Goal: Task Accomplishment & Management: Manage account settings

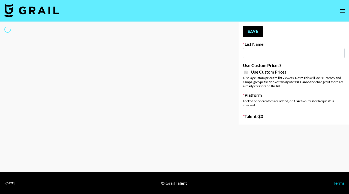
type input "Gensmo (Tiktok)"
checkbox input "true"
select select "Brand"
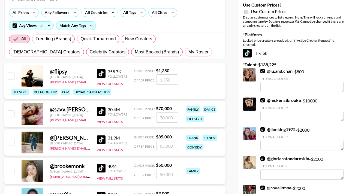
scroll to position [65, 0]
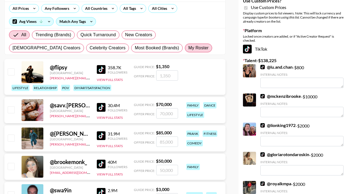
click at [188, 45] on span "My Roster" at bounding box center [198, 48] width 20 height 7
click at [188, 48] on input "My Roster" at bounding box center [188, 48] width 0 height 0
radio input "true"
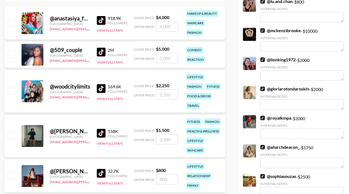
scroll to position [93, 0]
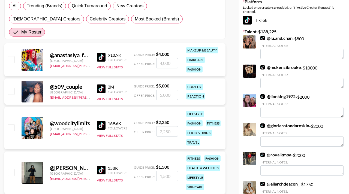
click at [15, 82] on div "@ 509_couple [GEOGRAPHIC_DATA] [EMAIL_ADDRESS][PERSON_NAME][DOMAIN_NAME] 2M Fol…" at bounding box center [114, 91] width 221 height 26
click at [12, 88] on input "checkbox" at bounding box center [11, 91] width 7 height 7
checkbox input "true"
type input "5000"
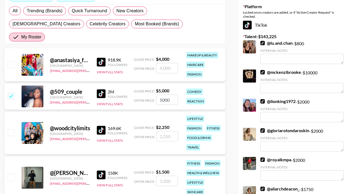
click at [12, 61] on input "checkbox" at bounding box center [11, 64] width 7 height 7
checkbox input "true"
type input "4000"
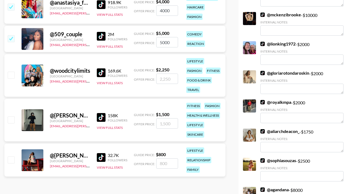
scroll to position [145, 0]
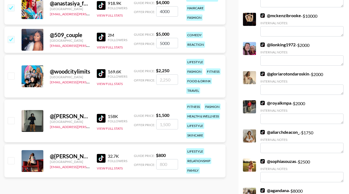
click at [15, 116] on div at bounding box center [11, 120] width 8 height 9
click at [12, 117] on input "checkbox" at bounding box center [11, 120] width 7 height 7
checkbox input "true"
type input "1500"
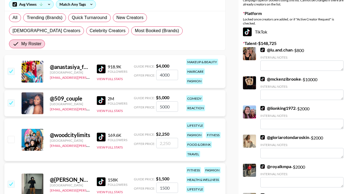
scroll to position [0, 0]
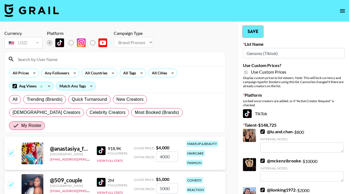
click at [251, 33] on button "Save" at bounding box center [253, 31] width 20 height 11
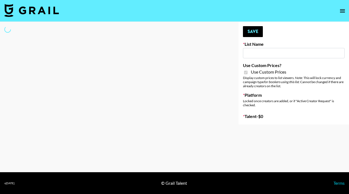
type input "Gensmo (IG)"
checkbox input "true"
select select "Brand"
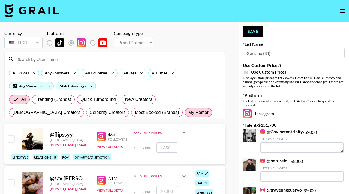
click at [185, 116] on label "My Roster" at bounding box center [198, 112] width 27 height 9
click at [188, 113] on input "My Roster" at bounding box center [188, 113] width 0 height 0
radio input "true"
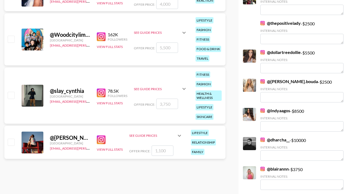
scroll to position [201, 0]
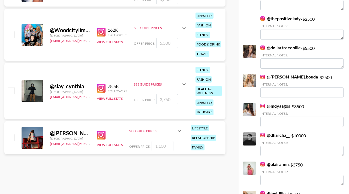
click at [12, 134] on input "checkbox" at bounding box center [11, 137] width 7 height 7
checkbox input "true"
type input "1100"
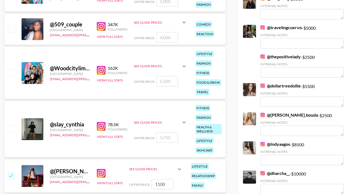
scroll to position [162, 0]
click at [10, 126] on input "checkbox" at bounding box center [11, 129] width 7 height 7
checkbox input "true"
type input "3750"
click at [13, 69] on input "checkbox" at bounding box center [11, 72] width 7 height 7
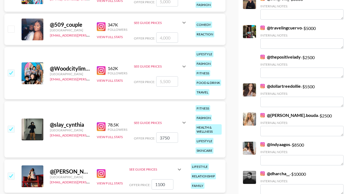
checkbox input "true"
type input "5500"
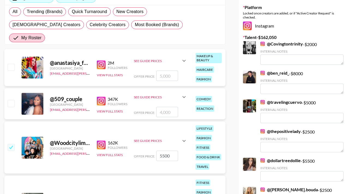
scroll to position [86, 0]
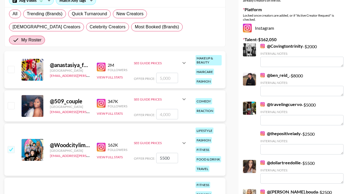
click at [11, 66] on input "checkbox" at bounding box center [11, 69] width 7 height 7
checkbox input "true"
type input "5000"
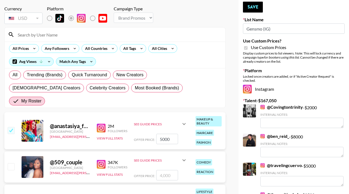
scroll to position [0, 0]
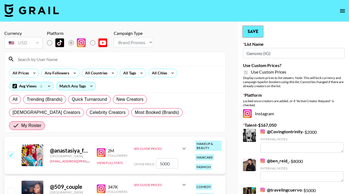
click at [252, 33] on button "Save" at bounding box center [253, 31] width 20 height 11
